Goal: Information Seeking & Learning: Learn about a topic

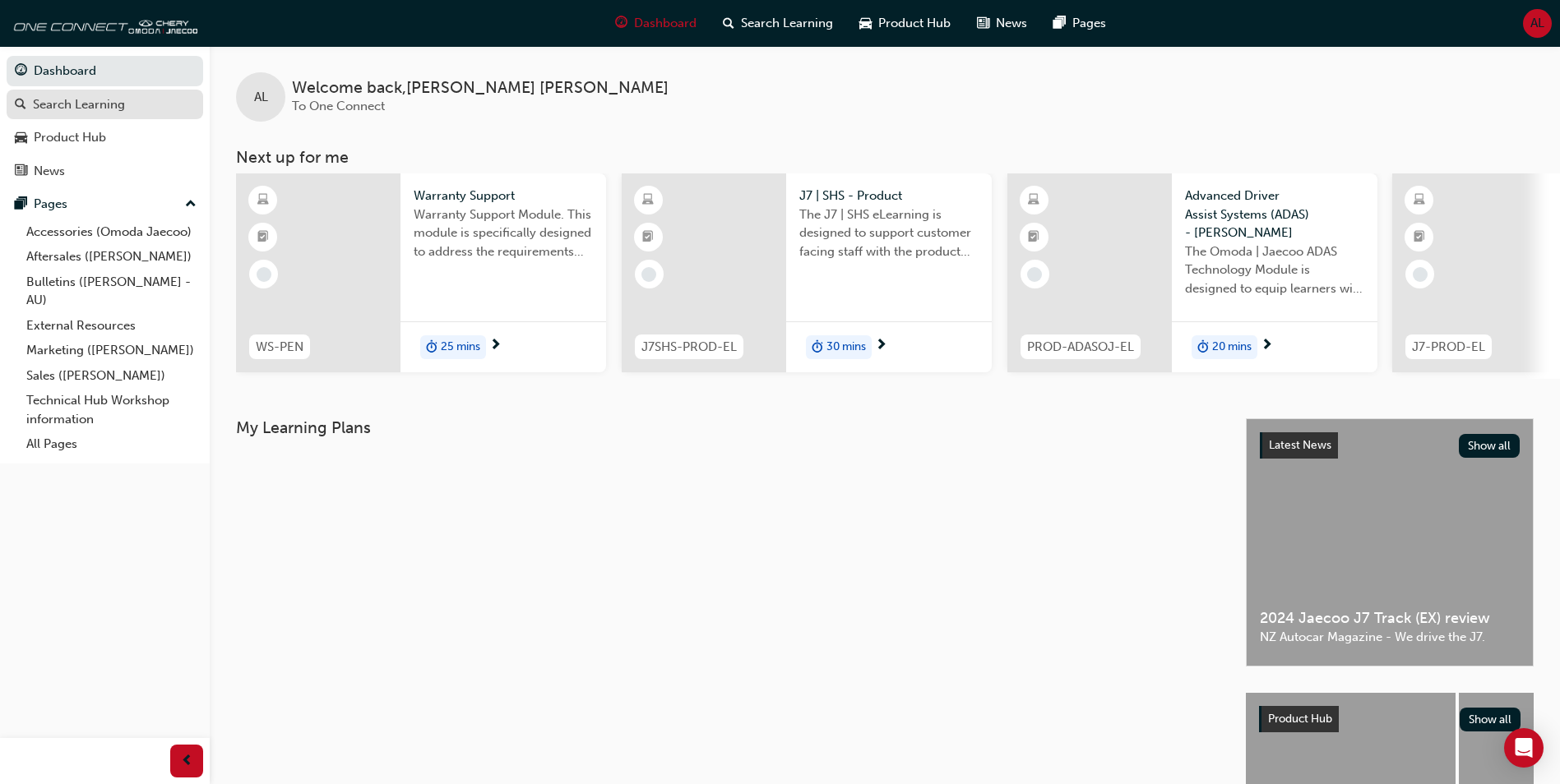
click at [118, 106] on div "Search Learning" at bounding box center [78, 105] width 92 height 19
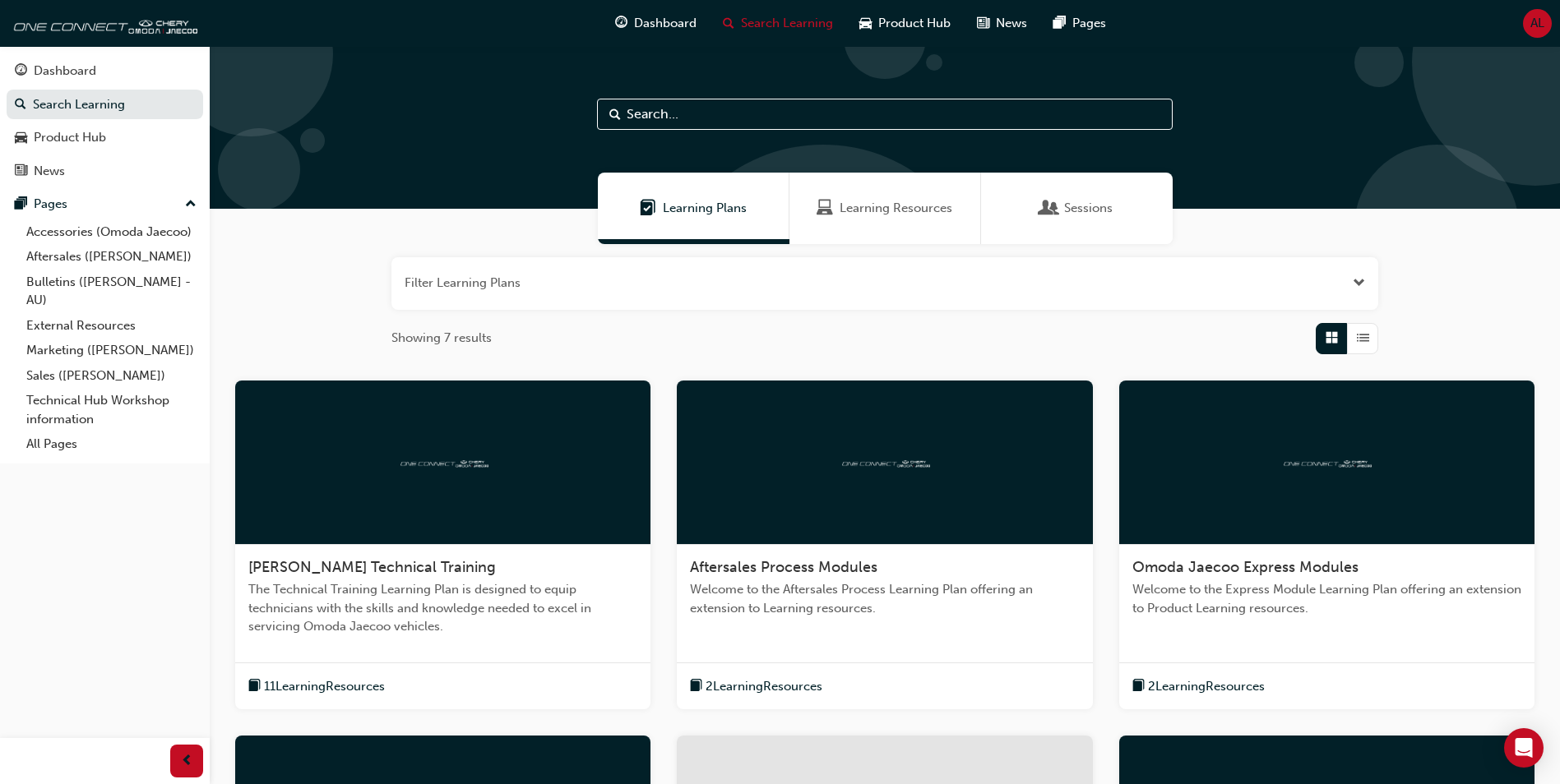
click at [864, 204] on span "Learning Resources" at bounding box center [895, 208] width 112 height 19
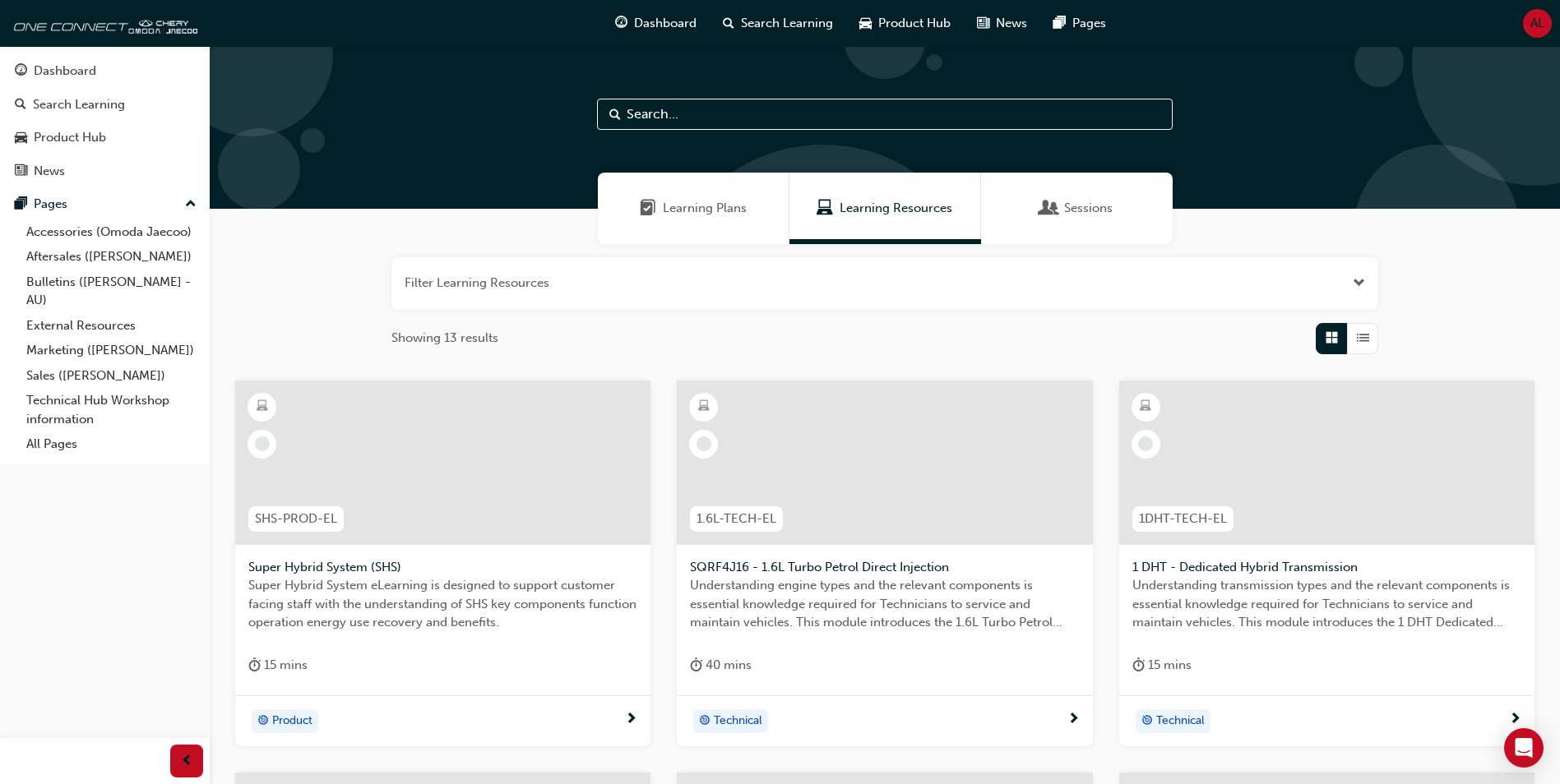
click at [491, 279] on button "button" at bounding box center [885, 283] width 987 height 52
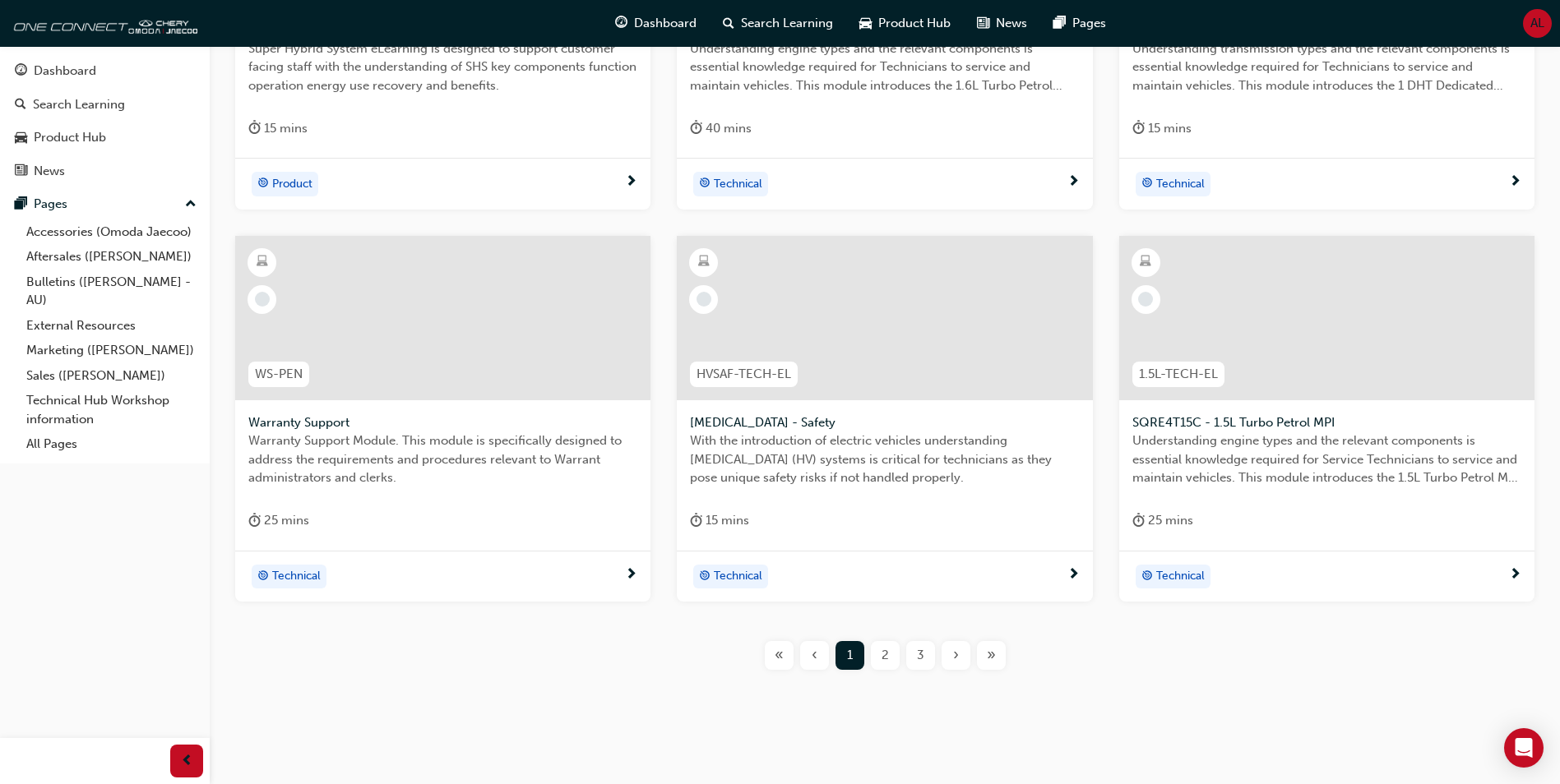
scroll to position [646, 0]
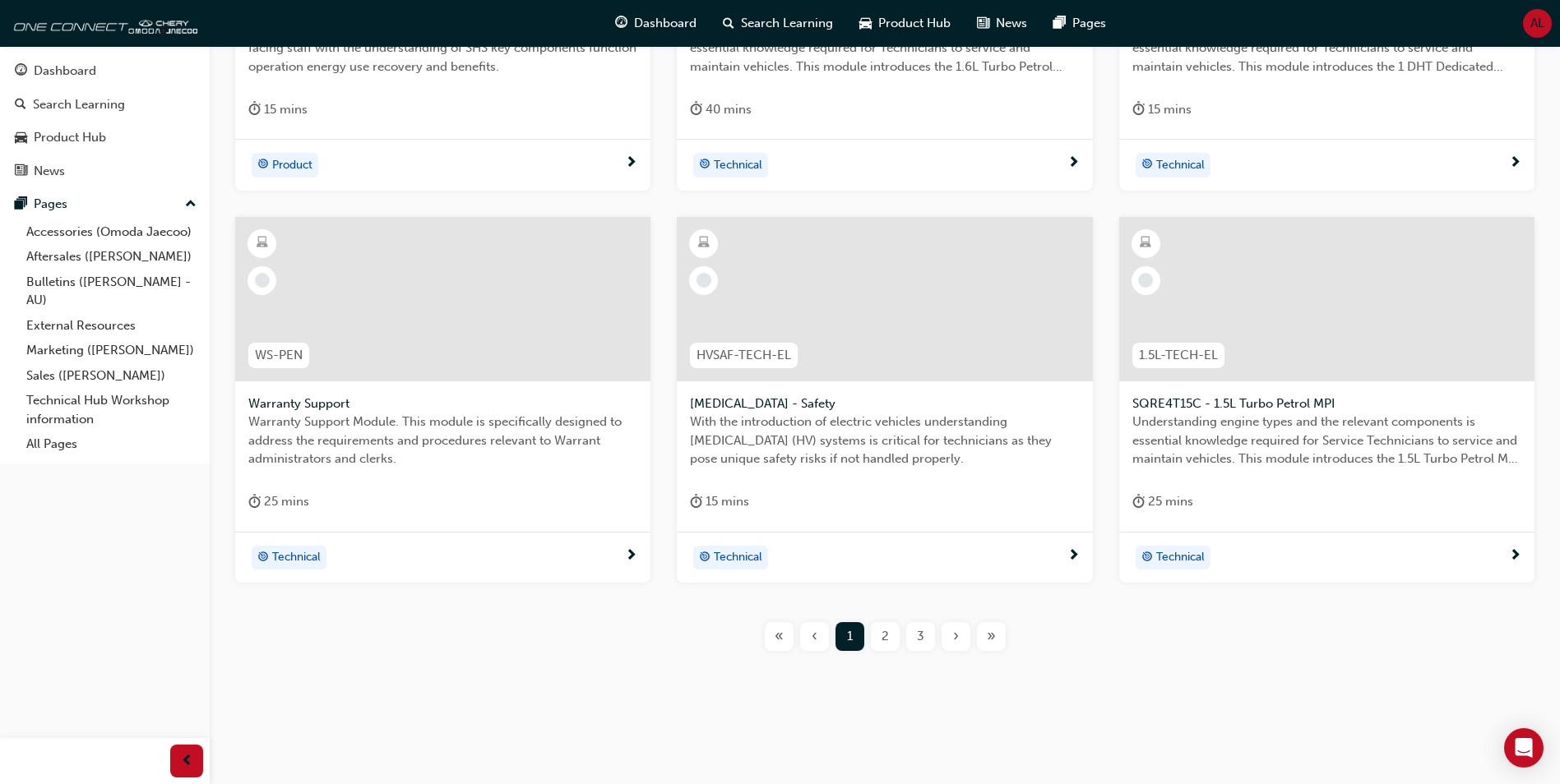
click at [426, 289] on div at bounding box center [443, 299] width 415 height 165
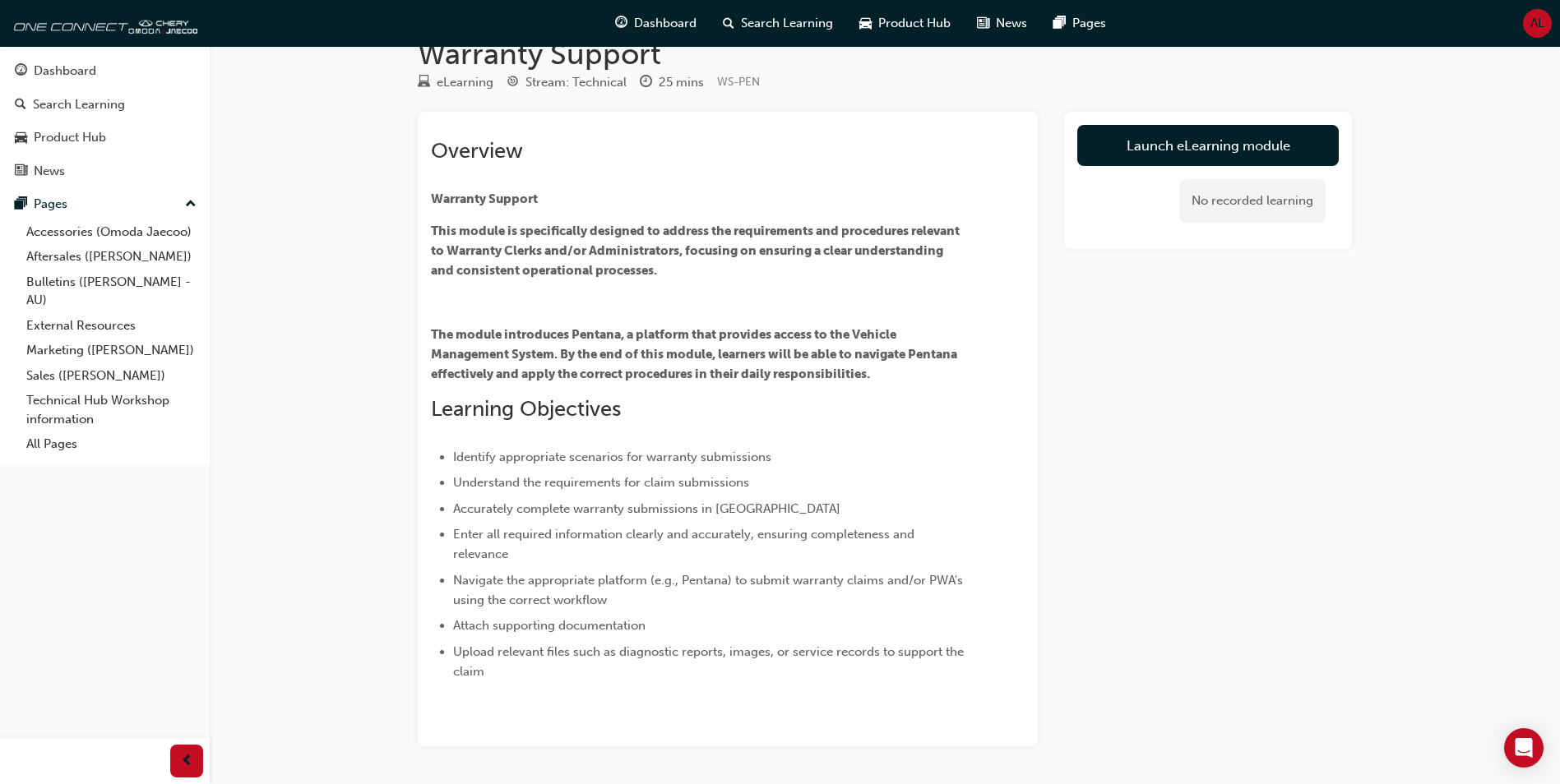
scroll to position [9, 0]
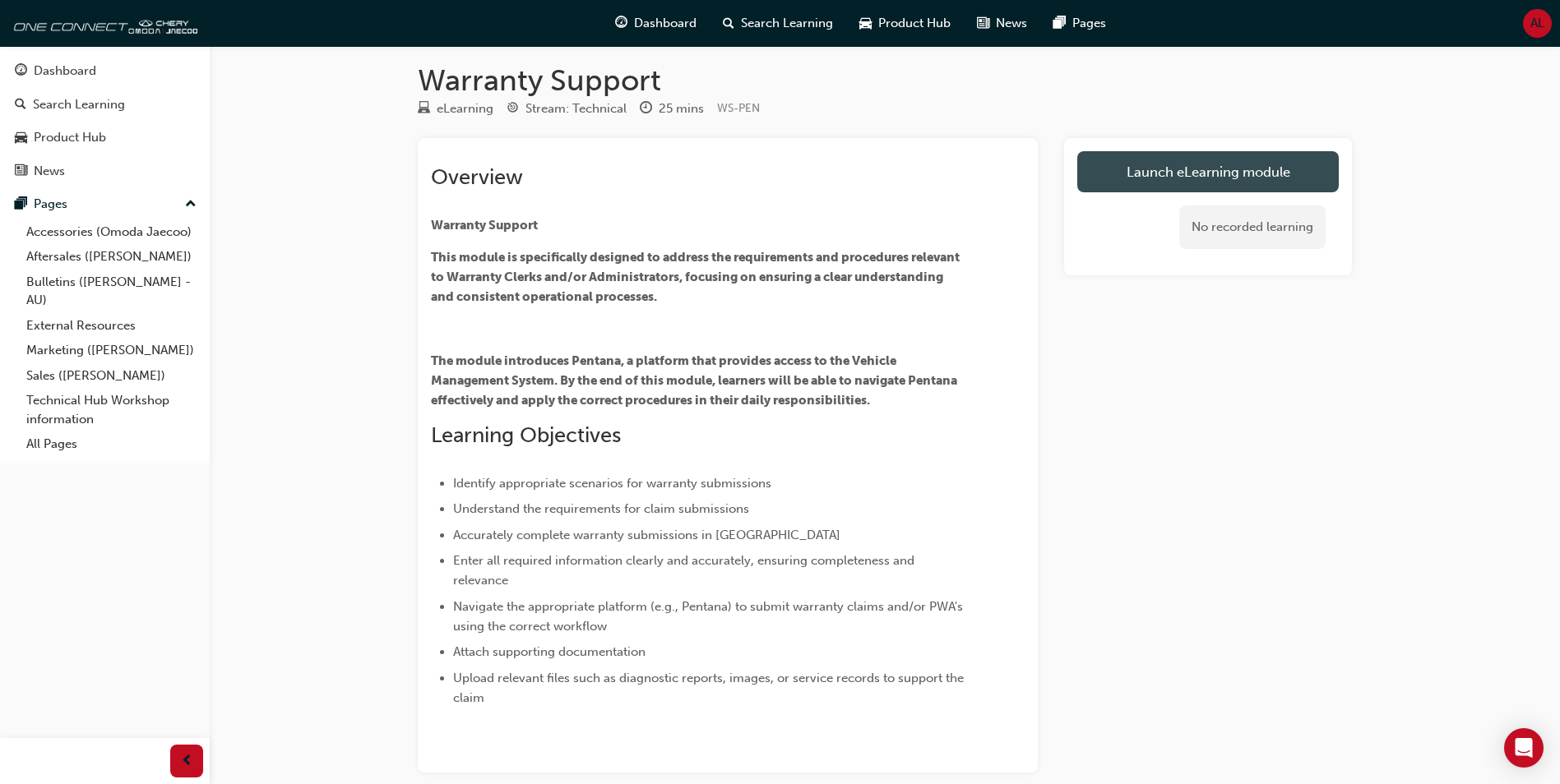
click at [1141, 168] on link "Launch eLearning module" at bounding box center [1207, 172] width 262 height 41
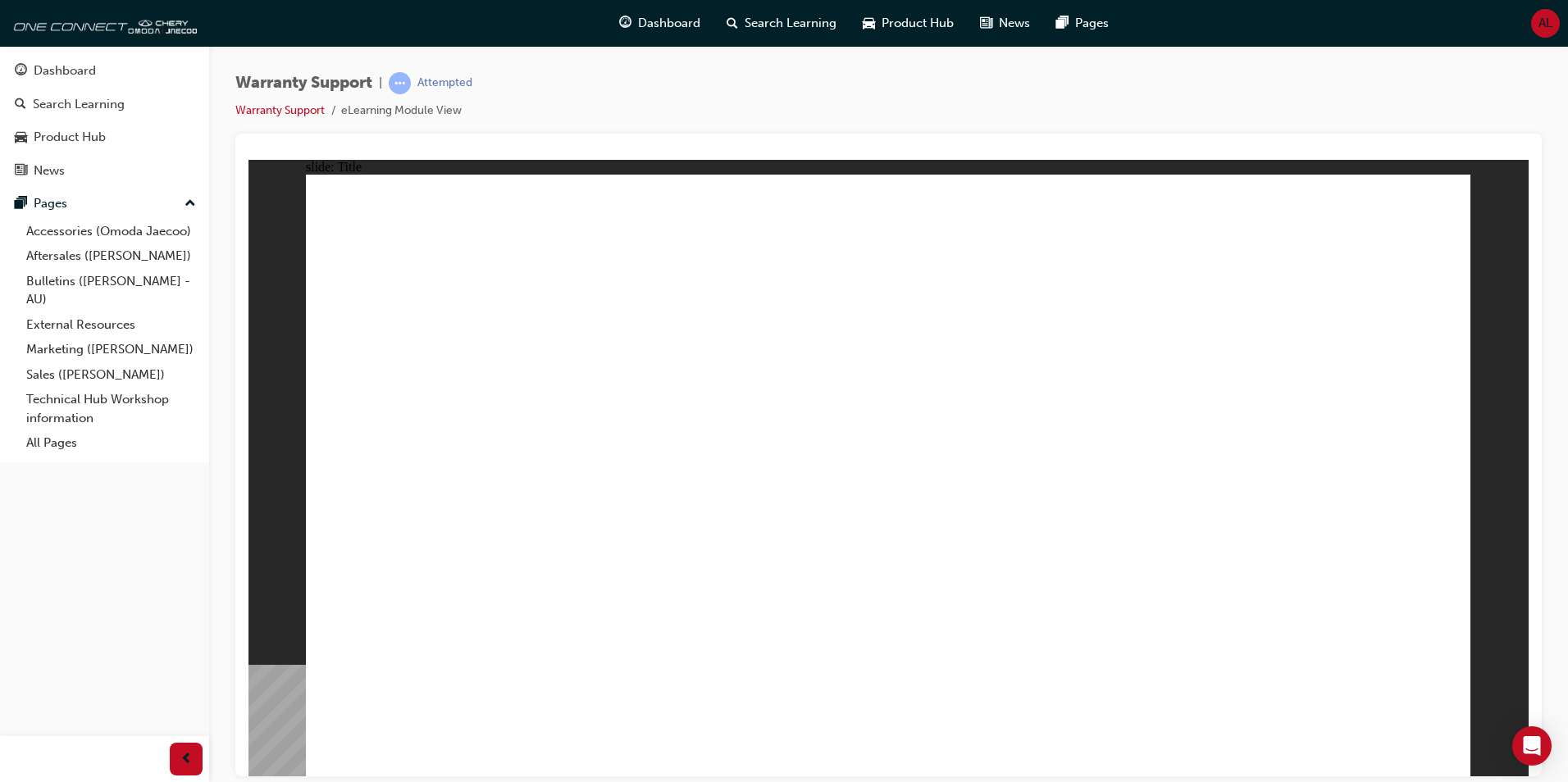
click at [1183, 103] on div "Warranty Support | Attempted Warranty Support eLearning Module View" at bounding box center [888, 103] width 1306 height 62
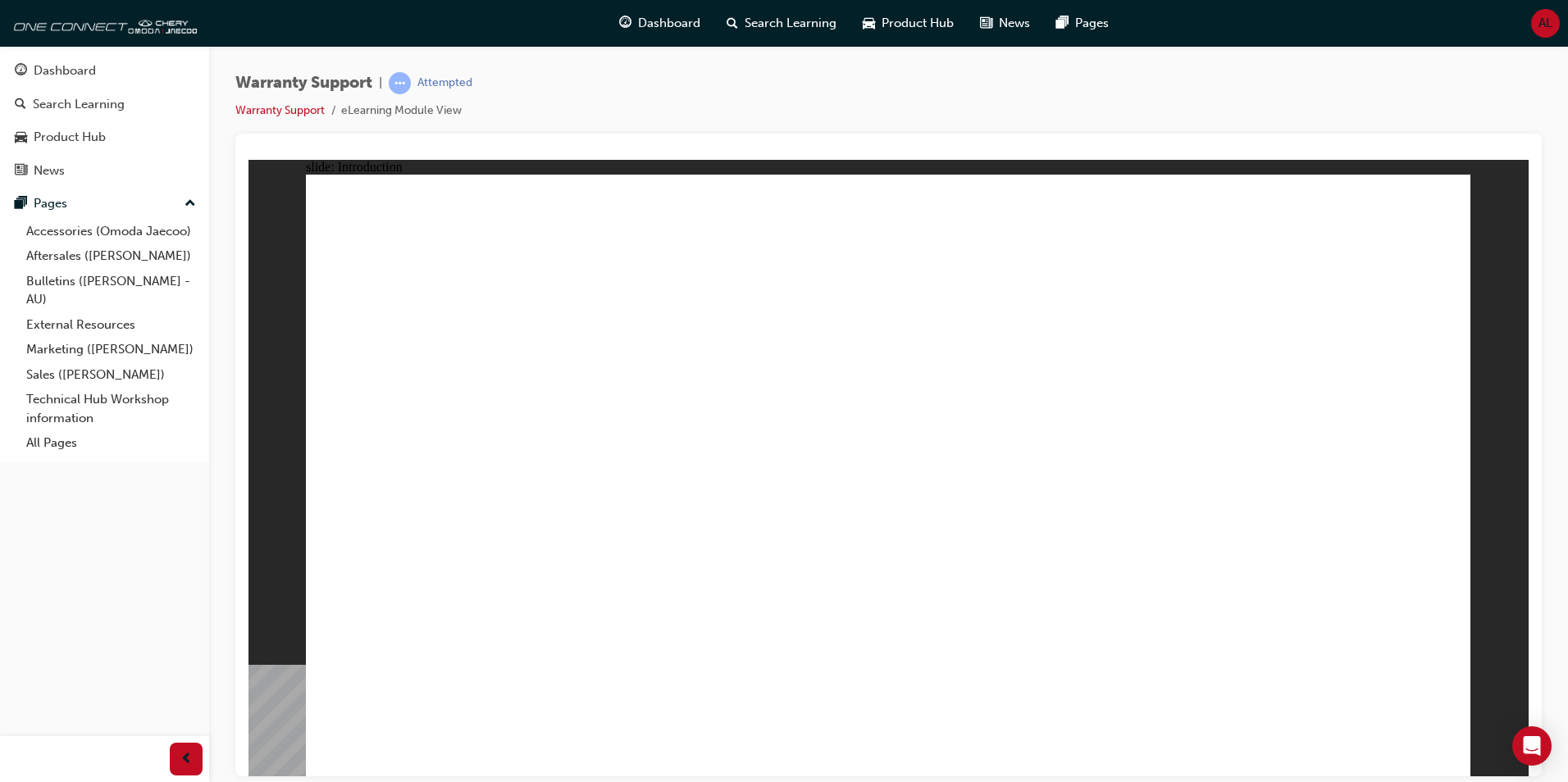
click at [1116, 101] on div "Warranty Support | Attempted Warranty Support eLearning Module View" at bounding box center [888, 103] width 1306 height 62
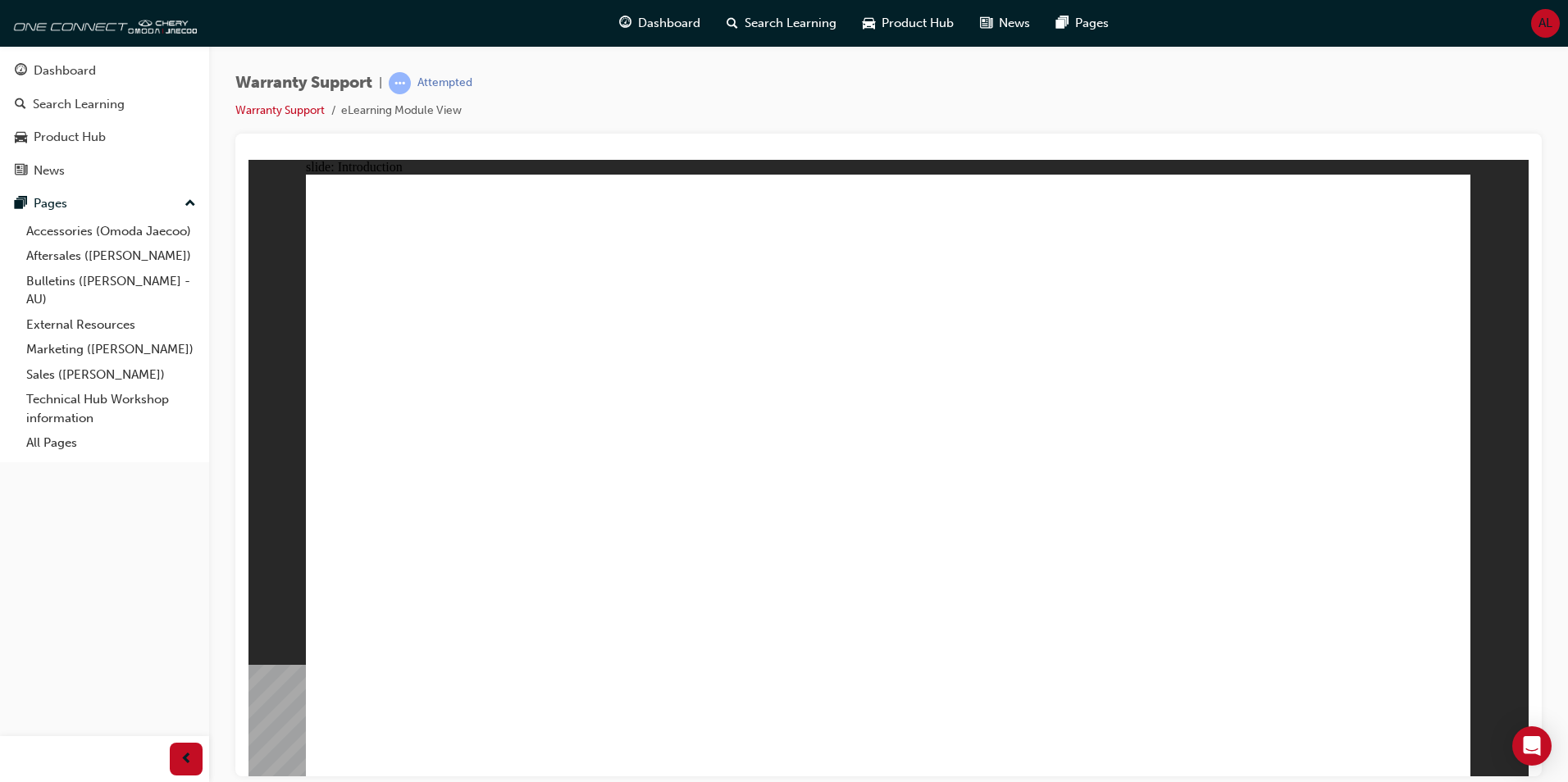
click at [1088, 116] on div "Warranty Support | Attempted Warranty Support eLearning Module View" at bounding box center [888, 103] width 1306 height 62
click at [1094, 75] on div "Warranty Support | Attempted Warranty Support eLearning Module View" at bounding box center [888, 103] width 1306 height 62
click at [1112, 99] on div "Warranty Support | Attempted Warranty Support eLearning Module View" at bounding box center [888, 103] width 1306 height 62
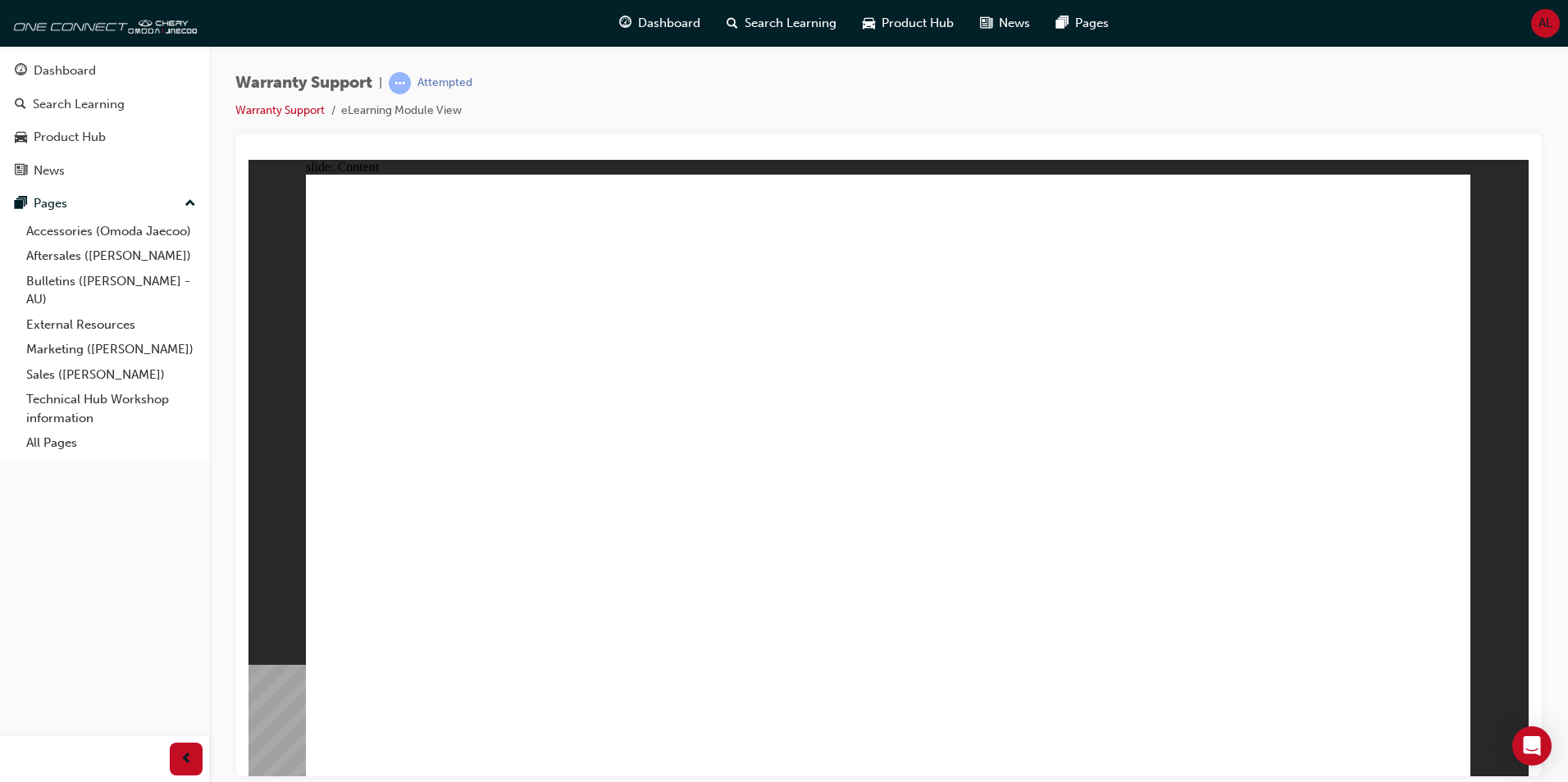
click at [1063, 97] on div "Warranty Support | Attempted Warranty Support eLearning Module View" at bounding box center [888, 103] width 1306 height 62
click at [1238, 103] on div "Warranty Support | Attempted Warranty Support eLearning Module View" at bounding box center [888, 103] width 1306 height 62
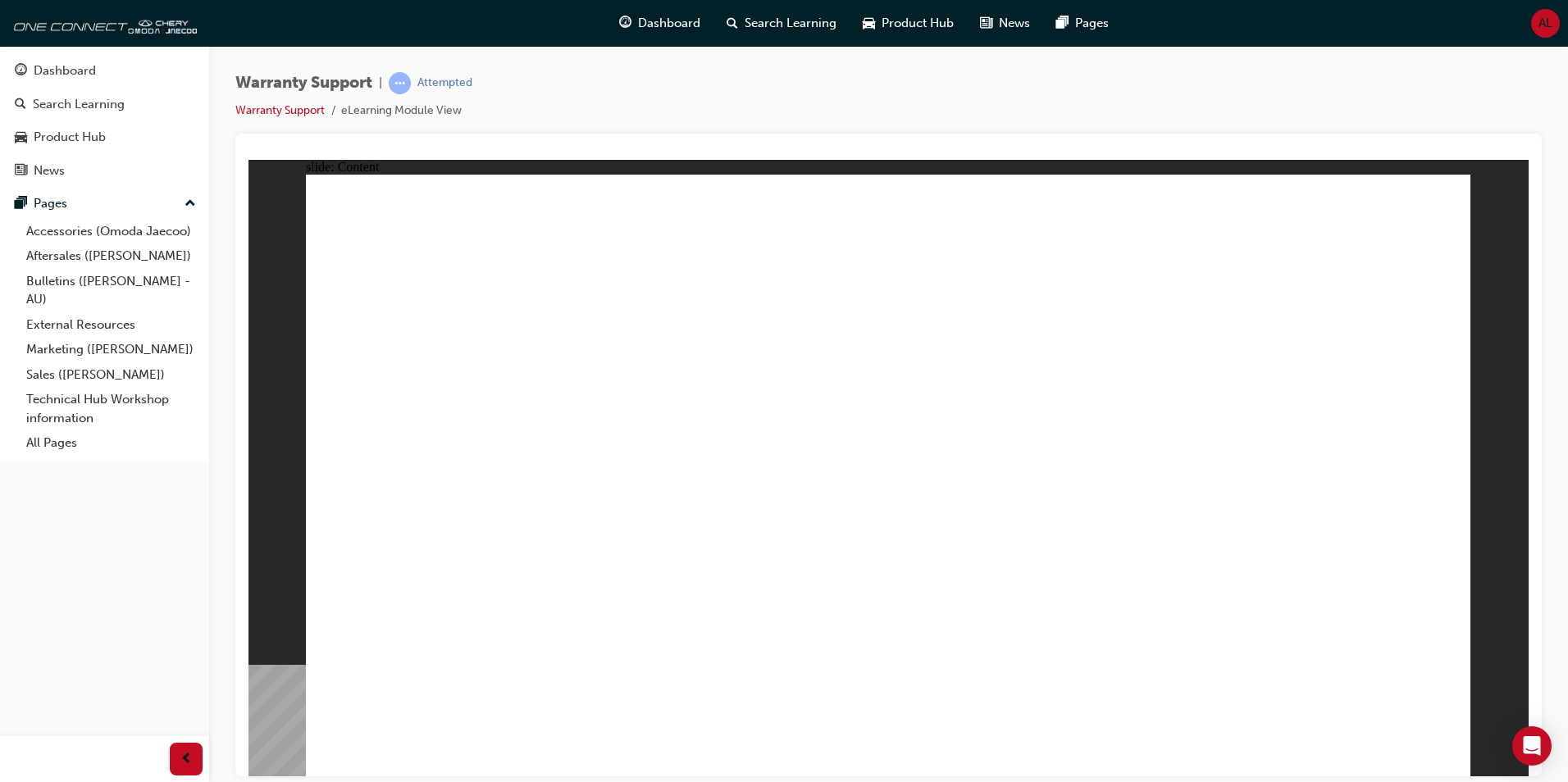
click at [1057, 95] on div "Warranty Support | Attempted Warranty Support eLearning Module View" at bounding box center [888, 103] width 1306 height 62
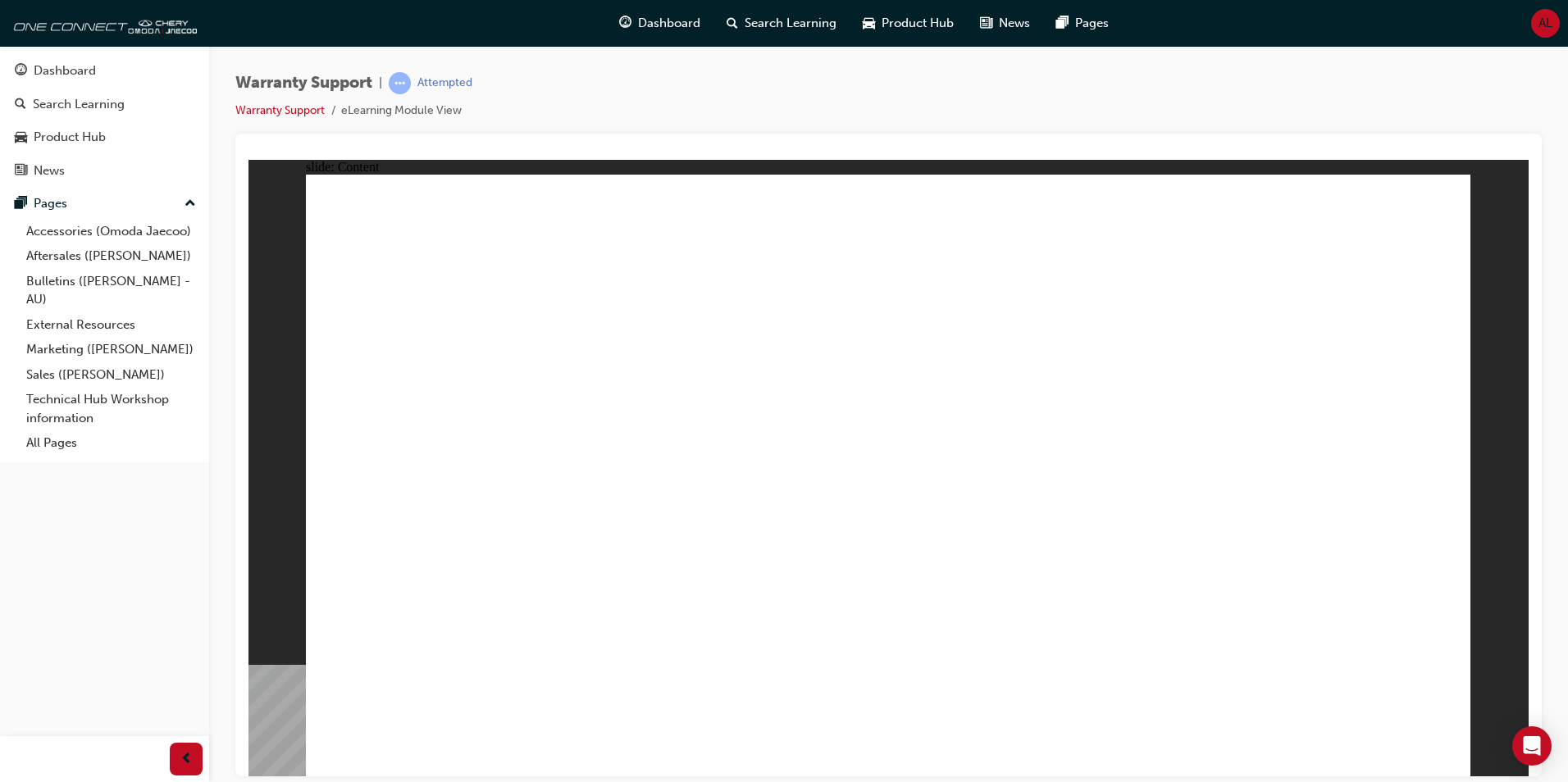
click at [954, 105] on div "Warranty Support | Attempted Warranty Support eLearning Module View" at bounding box center [888, 103] width 1306 height 62
click at [953, 108] on div "Warranty Support | Attempted Warranty Support eLearning Module View" at bounding box center [888, 103] width 1306 height 62
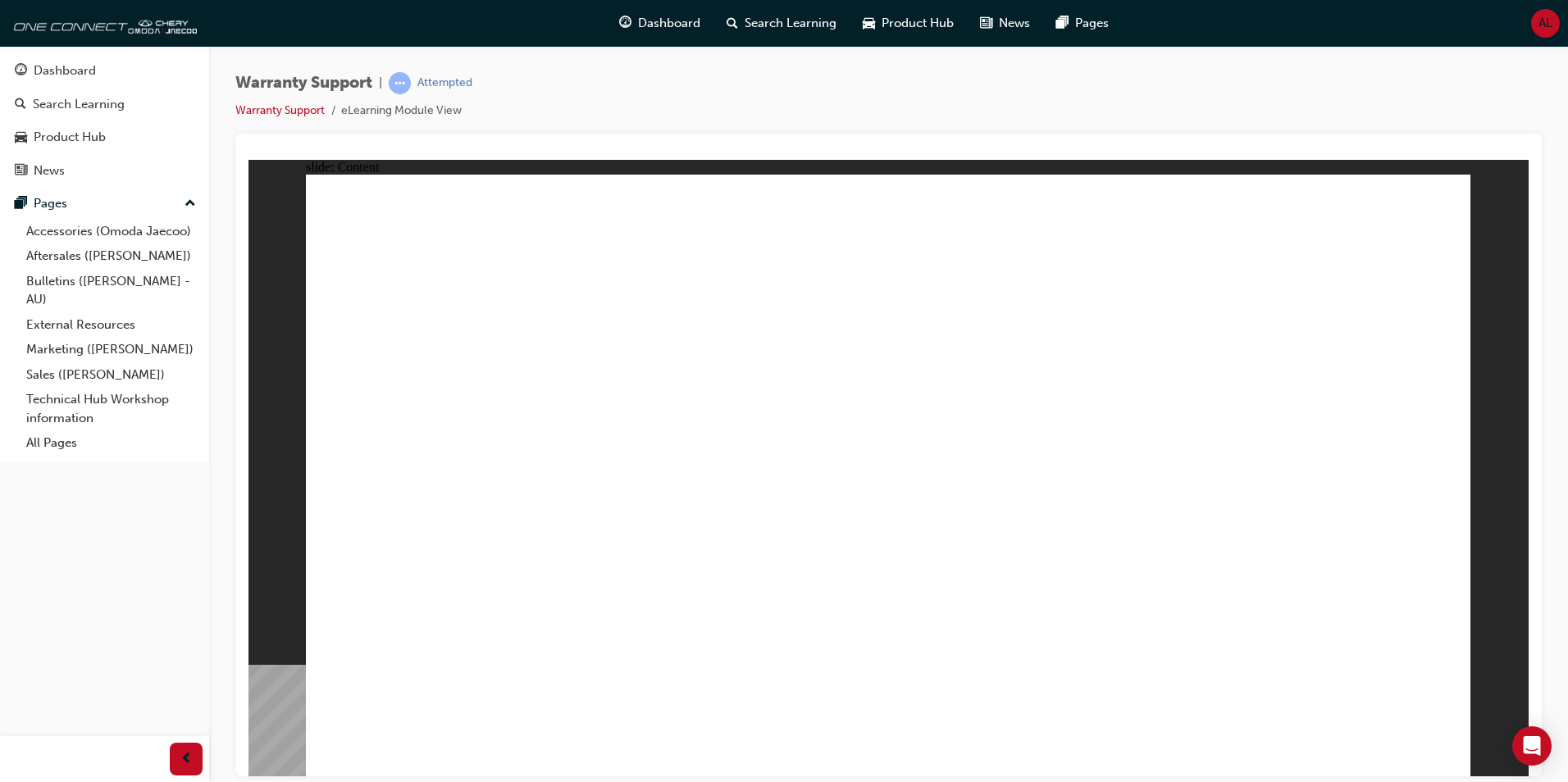
click at [1194, 104] on div "Warranty Support | Attempted Warranty Support eLearning Module View" at bounding box center [888, 103] width 1306 height 62
click at [1127, 77] on div "Warranty Support | Attempted Warranty Support eLearning Module View" at bounding box center [888, 103] width 1306 height 62
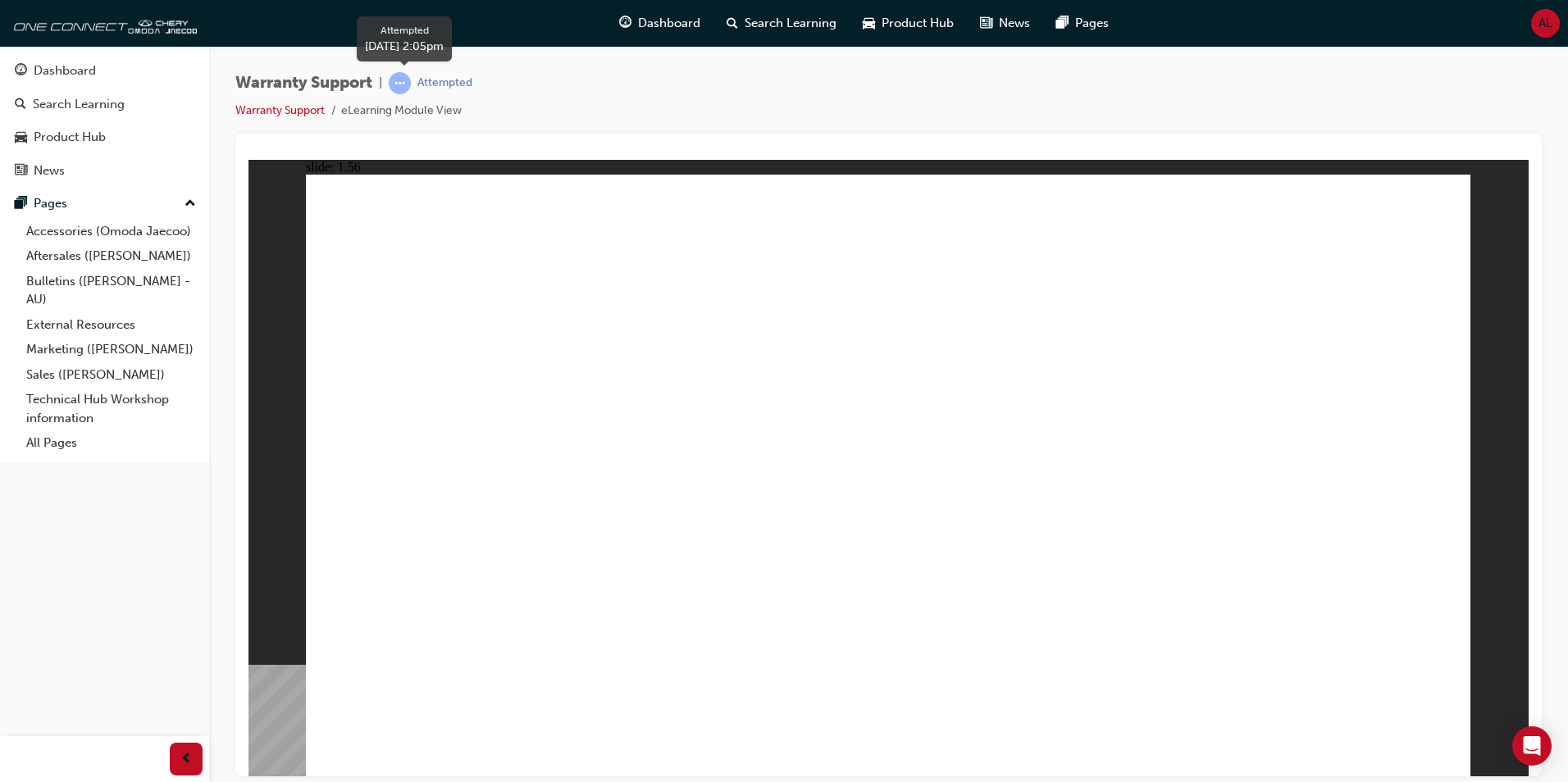
click at [404, 85] on span "learningRecordVerb_ATTEMPT-icon" at bounding box center [400, 83] width 22 height 22
click at [875, 93] on div "Warranty Support | Attempted Warranty Support eLearning Module View" at bounding box center [888, 103] width 1306 height 62
click at [784, 27] on span "Search Learning" at bounding box center [790, 23] width 92 height 19
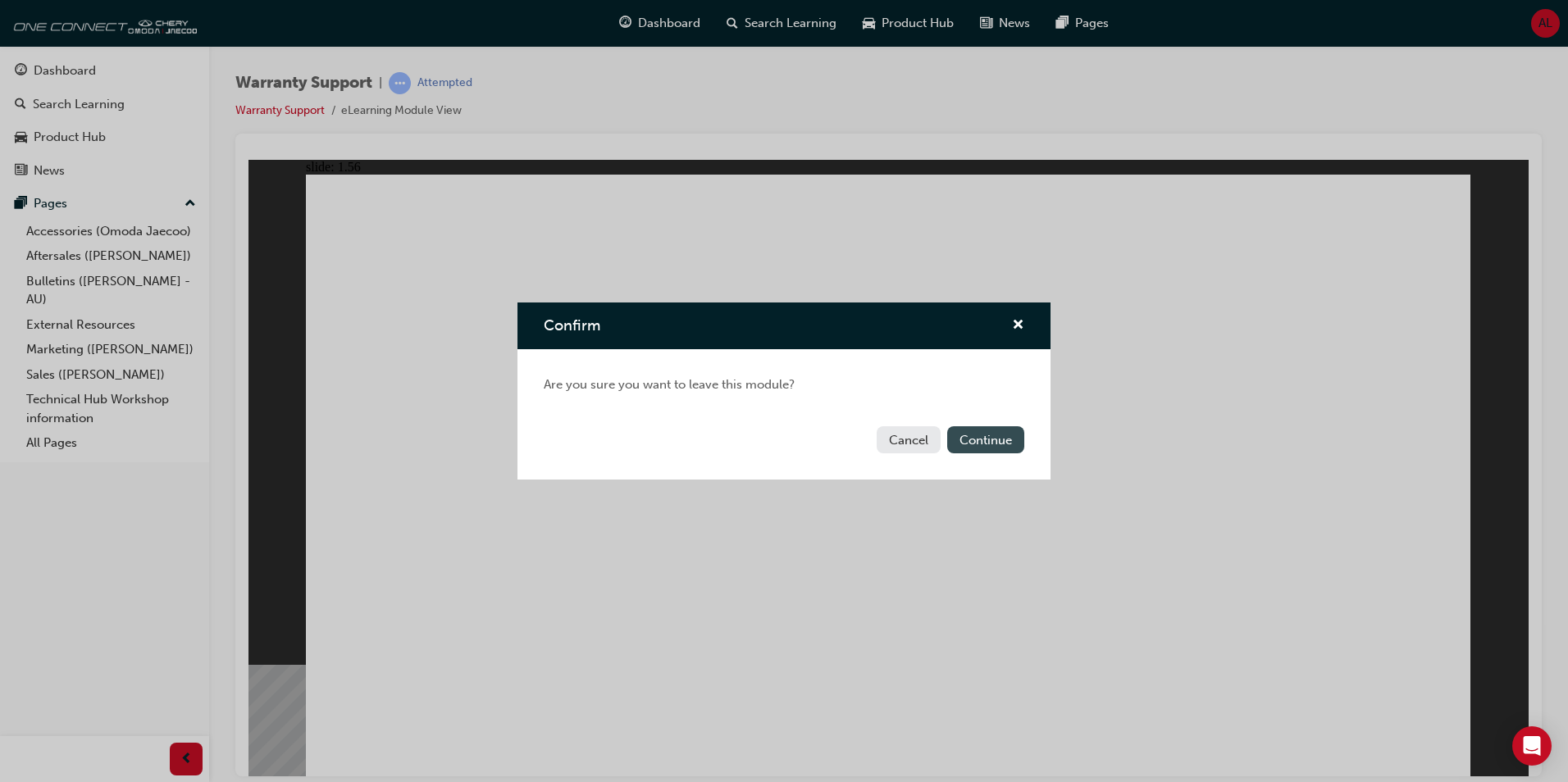
click at [982, 440] on button "Continue" at bounding box center [986, 440] width 77 height 27
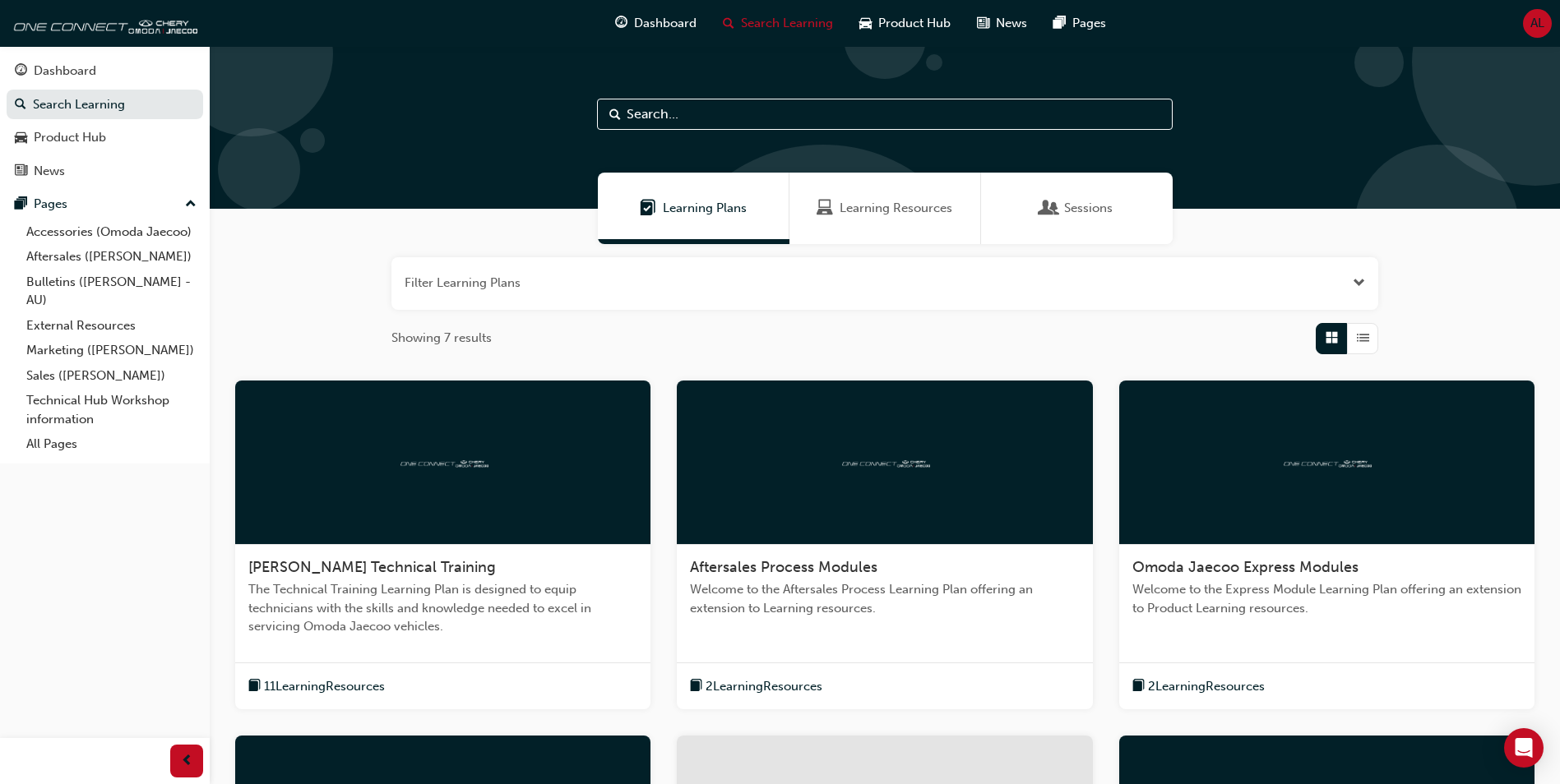
click at [840, 214] on span "Learning Resources" at bounding box center [895, 208] width 112 height 19
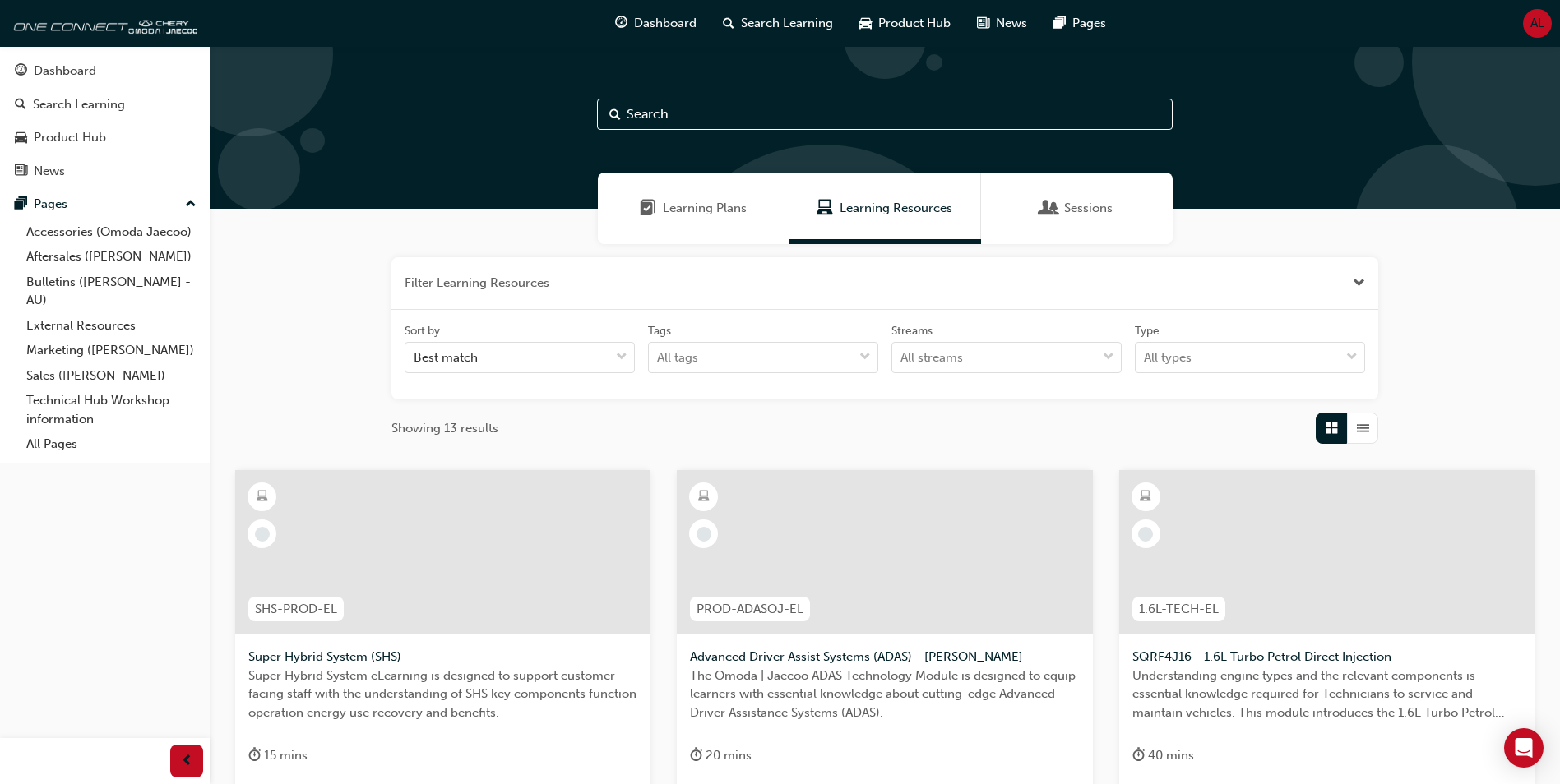
click at [1071, 205] on span "Sessions" at bounding box center [1088, 208] width 49 height 19
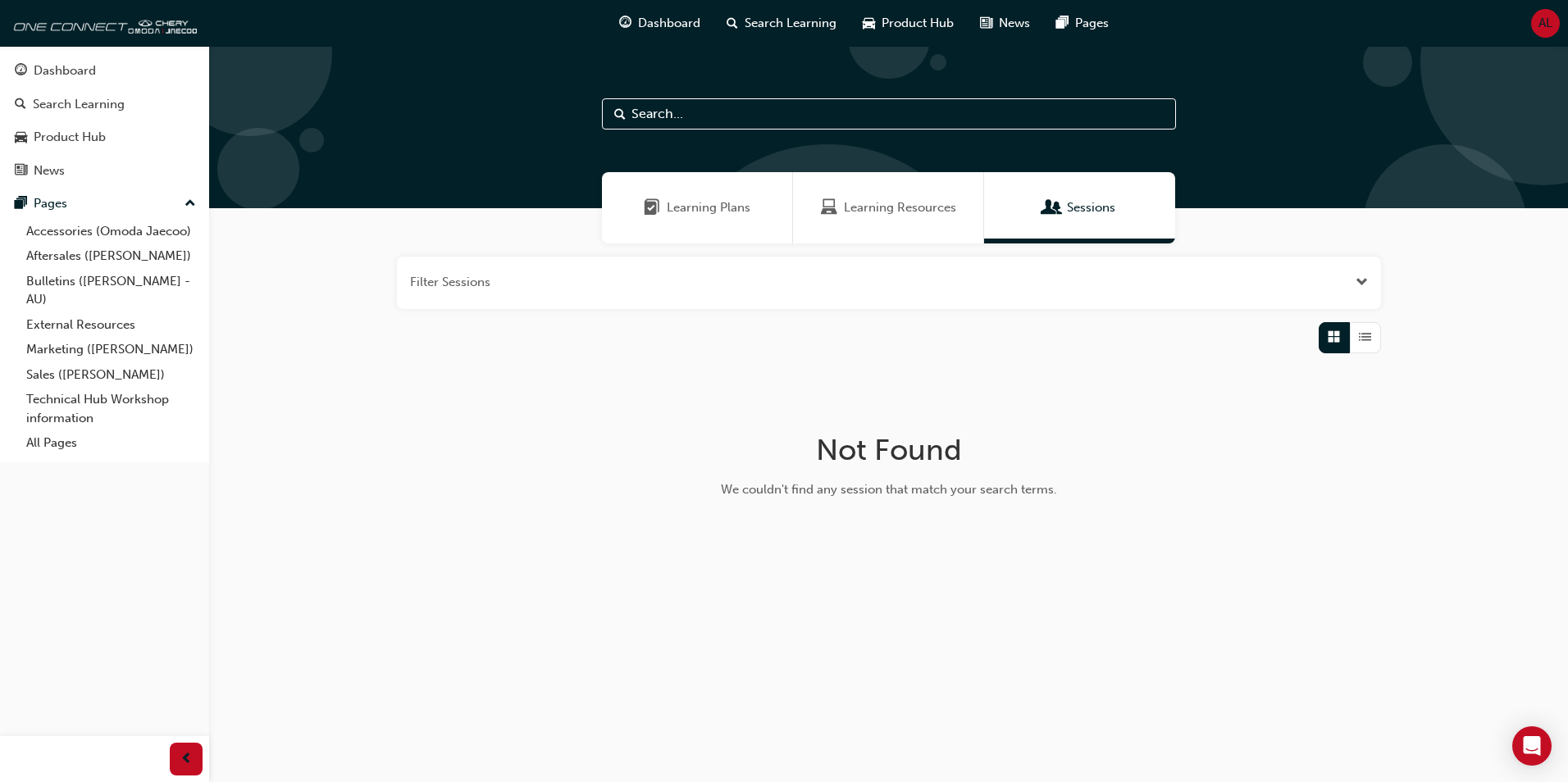
click at [888, 213] on span "Learning Resources" at bounding box center [900, 208] width 112 height 19
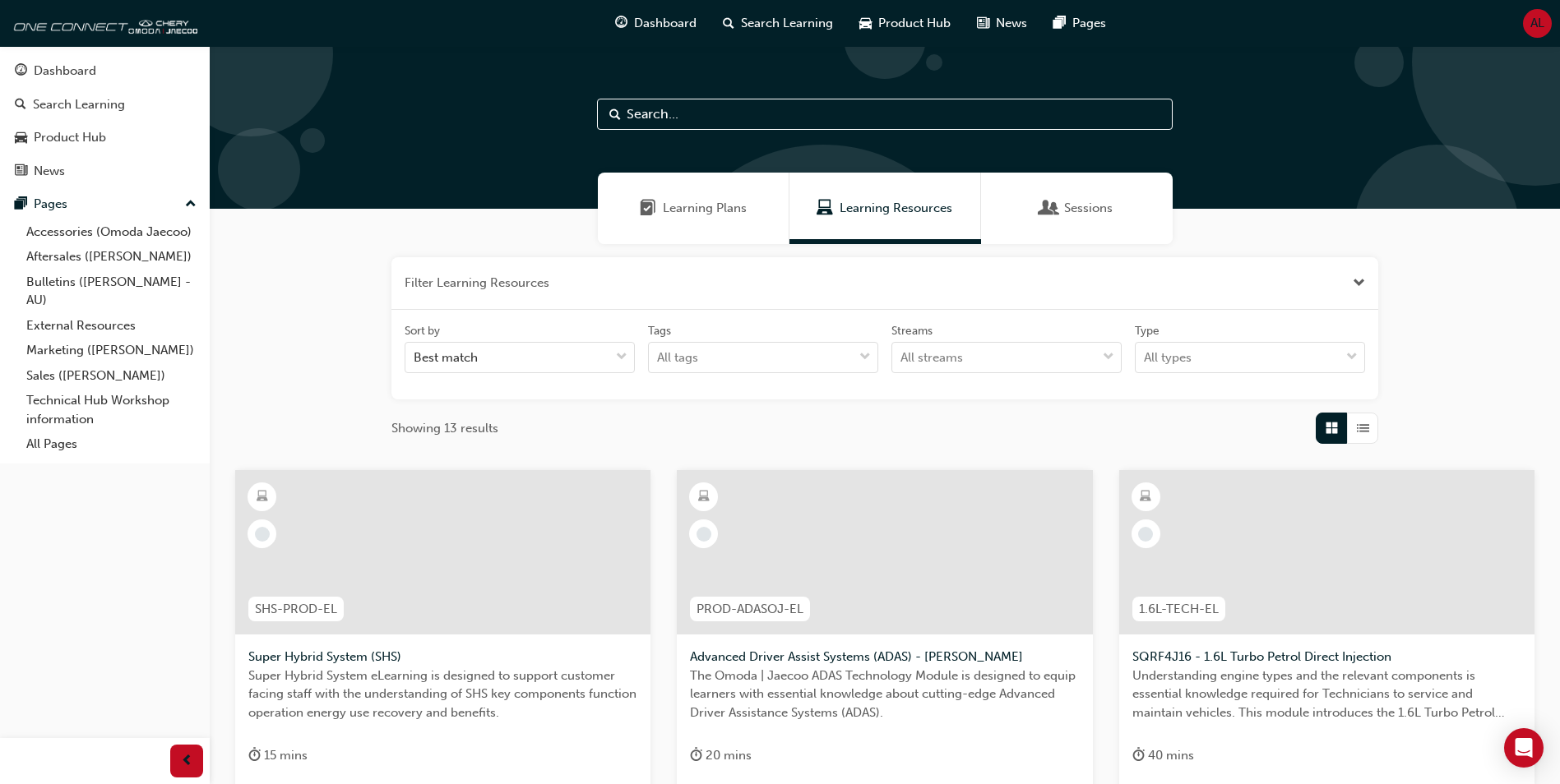
click at [735, 113] on input "text" at bounding box center [885, 114] width 576 height 31
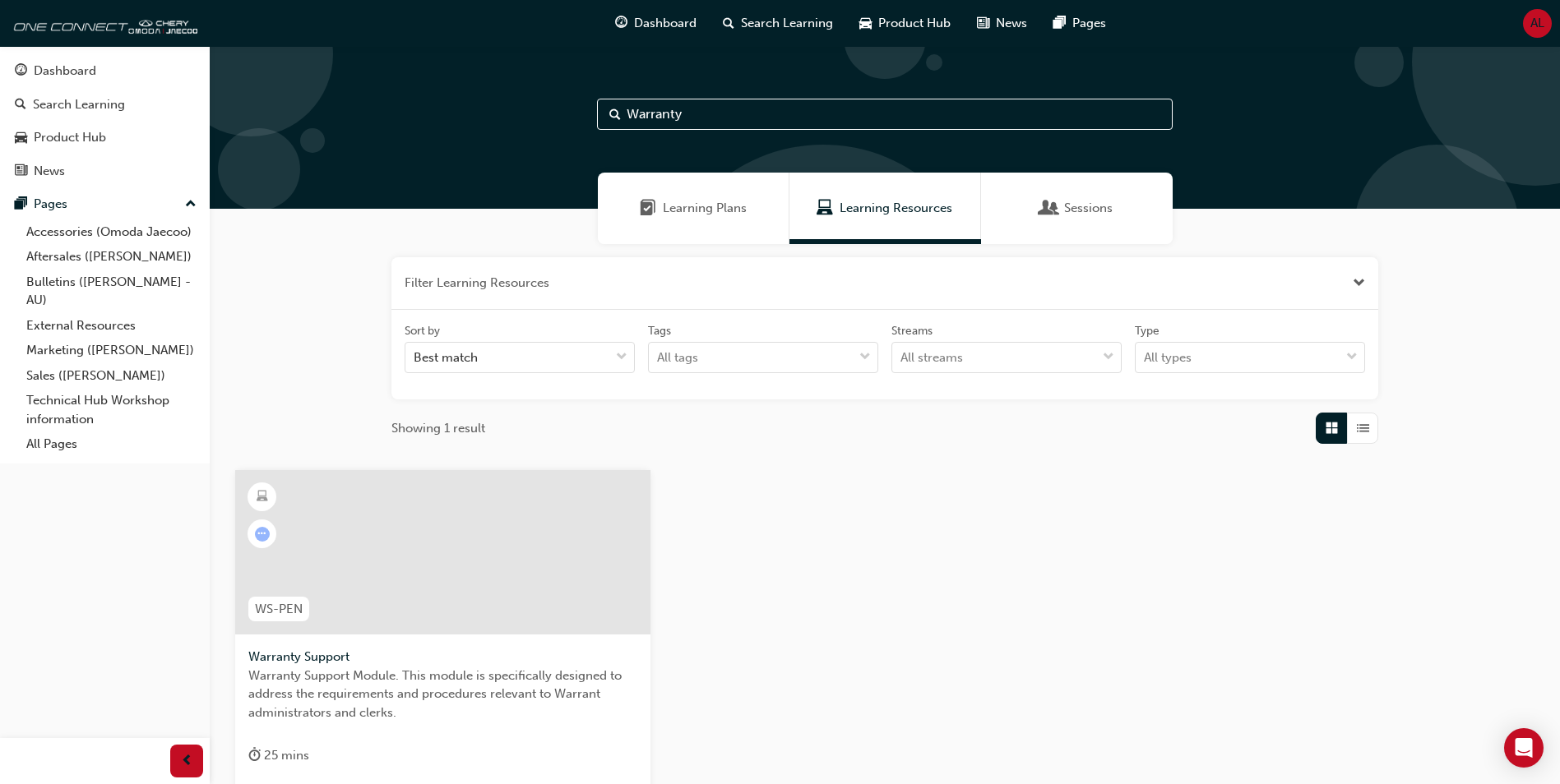
type input "Warranty"
click at [464, 564] on div at bounding box center [443, 552] width 415 height 165
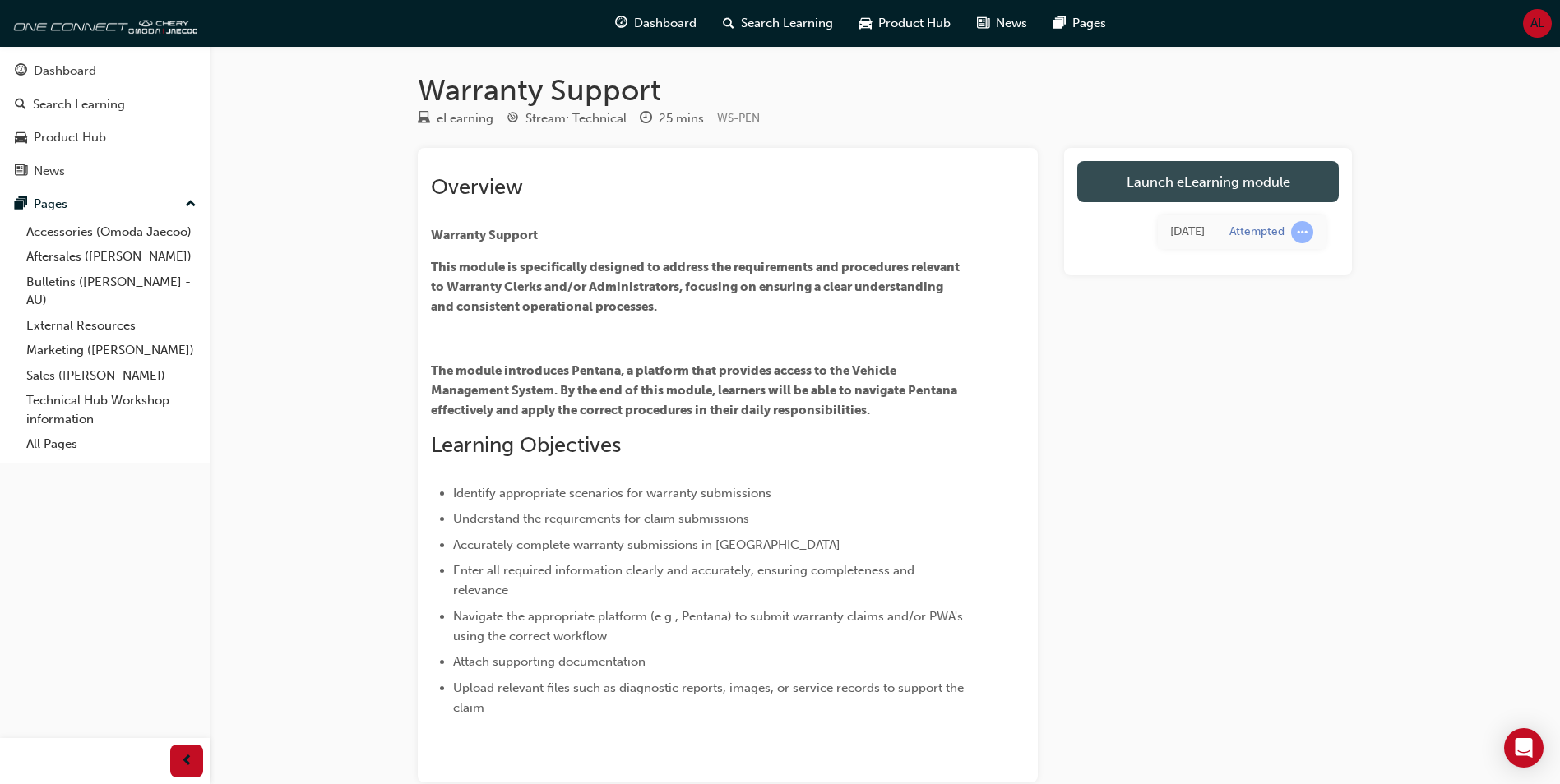
click at [1243, 174] on link "Launch eLearning module" at bounding box center [1207, 182] width 262 height 41
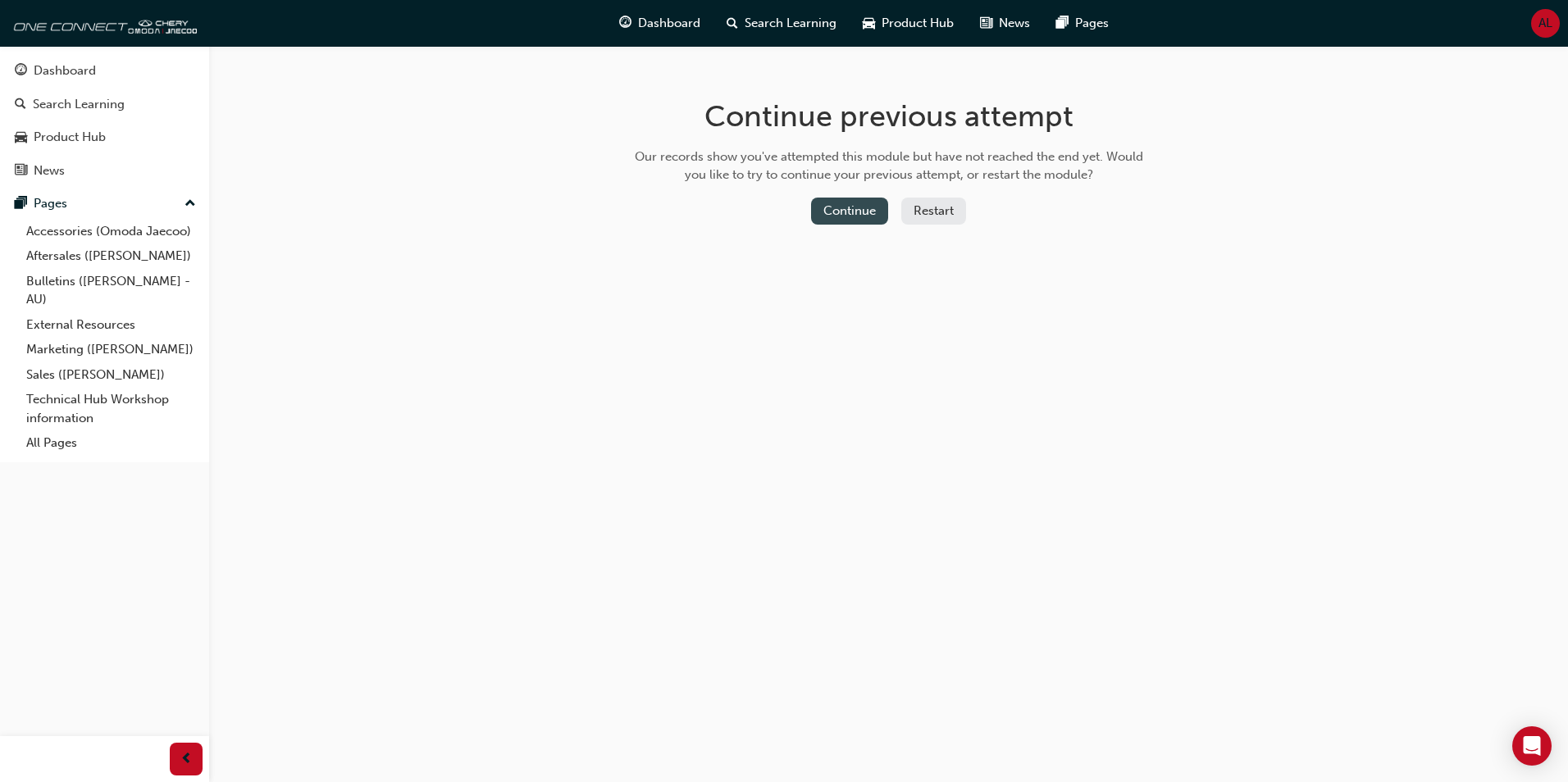
click at [846, 210] on button "Continue" at bounding box center [850, 211] width 77 height 27
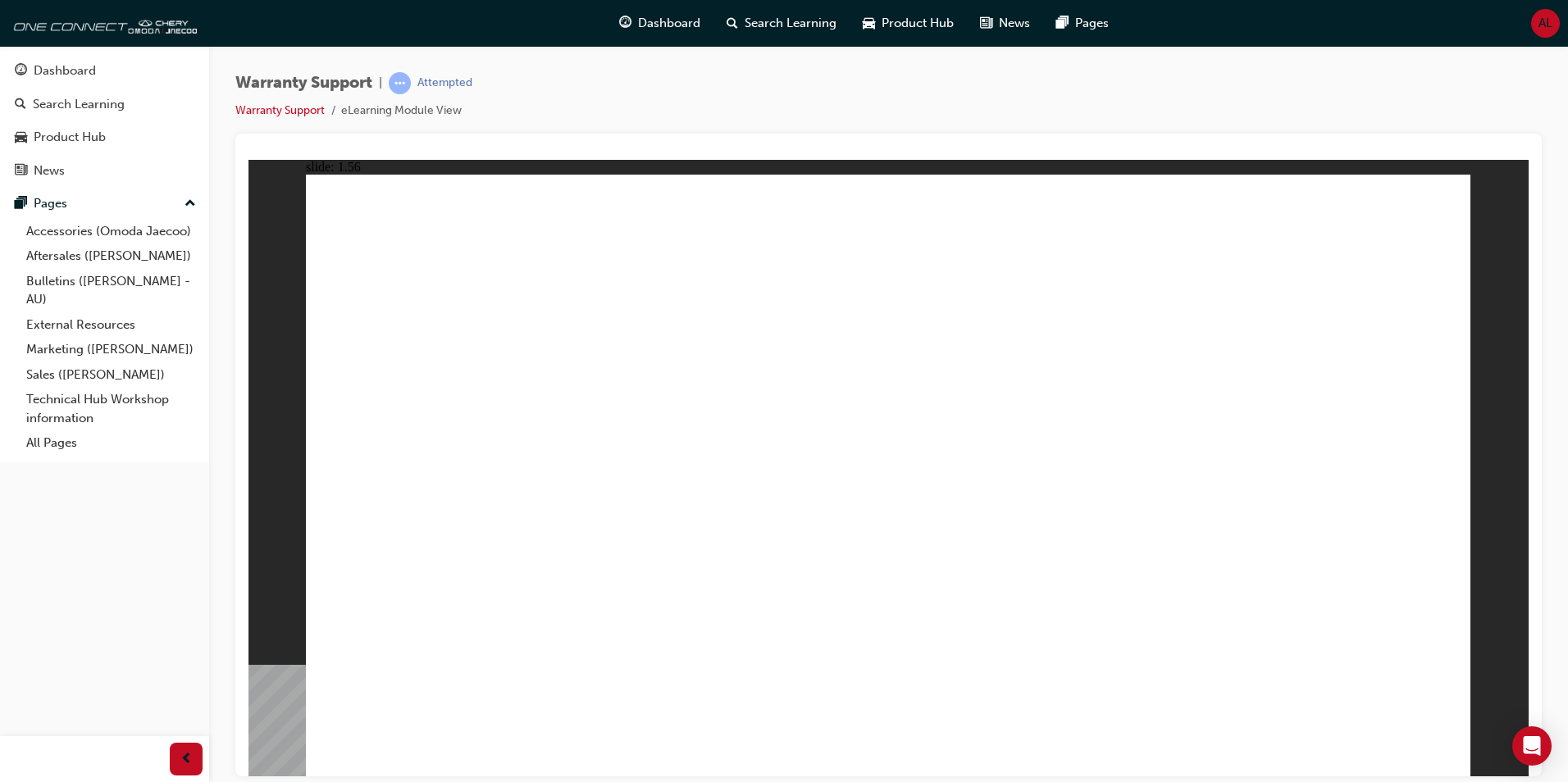
click at [1535, 750] on icon "Open Intercom Messenger" at bounding box center [1532, 746] width 21 height 21
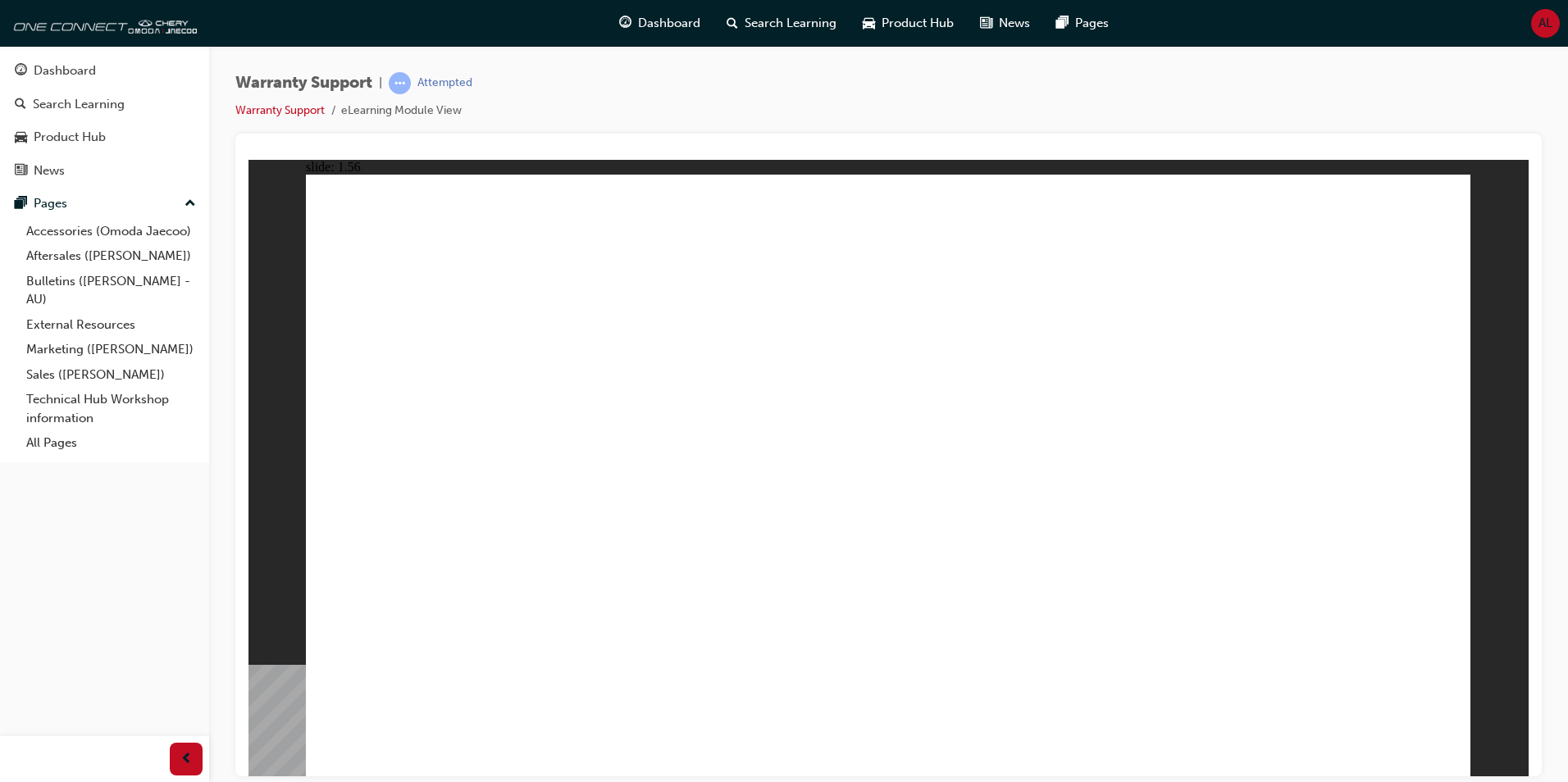
drag, startPoint x: 1076, startPoint y: 347, endPoint x: 532, endPoint y: 240, distance: 554.4
click at [597, 92] on div "Warranty Support | Attempted Warranty Support eLearning Module View" at bounding box center [888, 103] width 1306 height 62
